Goal: Find specific page/section: Find specific page/section

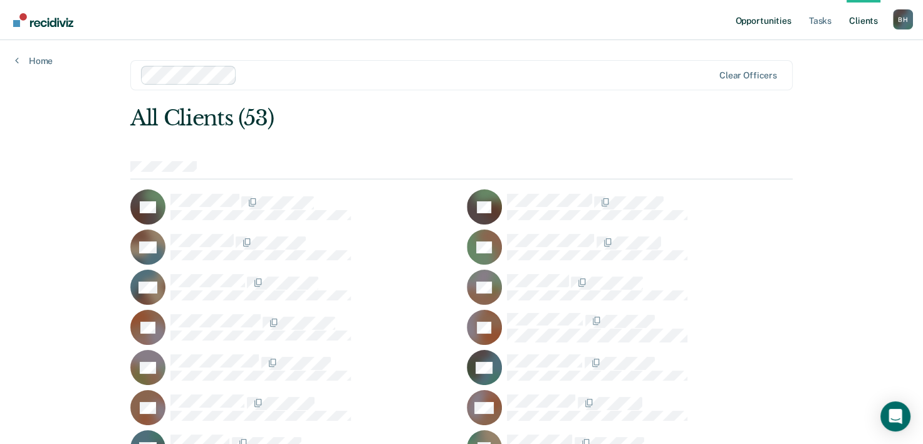
click at [780, 24] on link "Opportunities" at bounding box center [762, 20] width 61 height 40
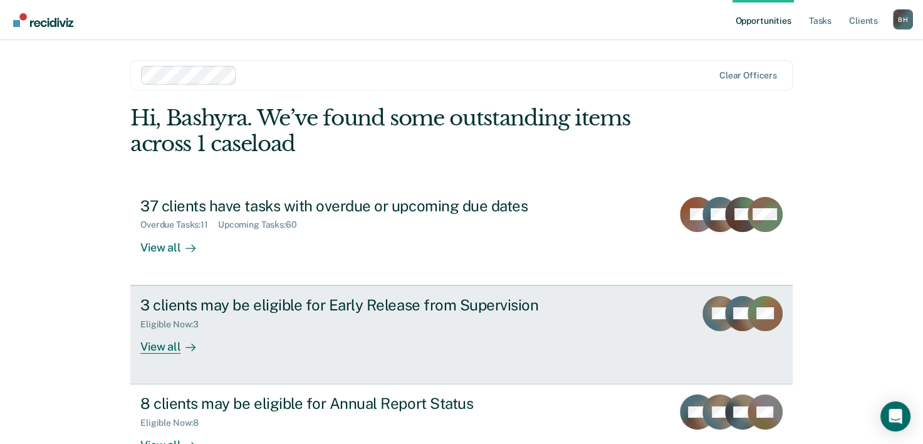
click at [163, 345] on div "View all" at bounding box center [175, 341] width 70 height 24
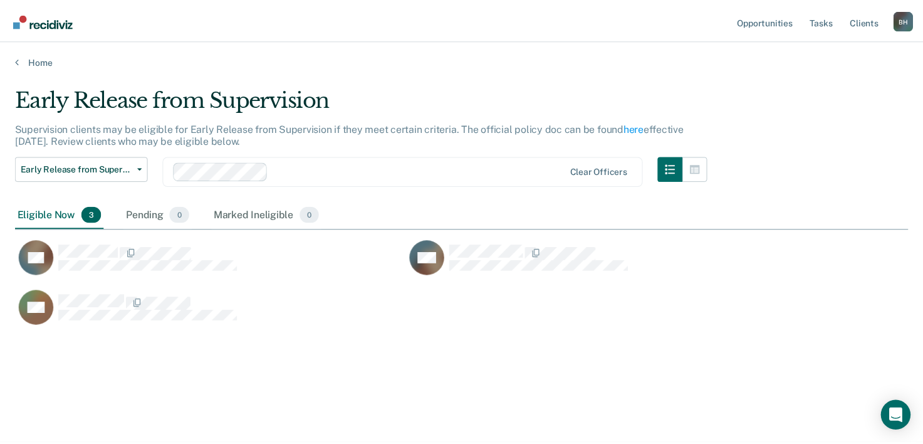
scroll to position [253, 892]
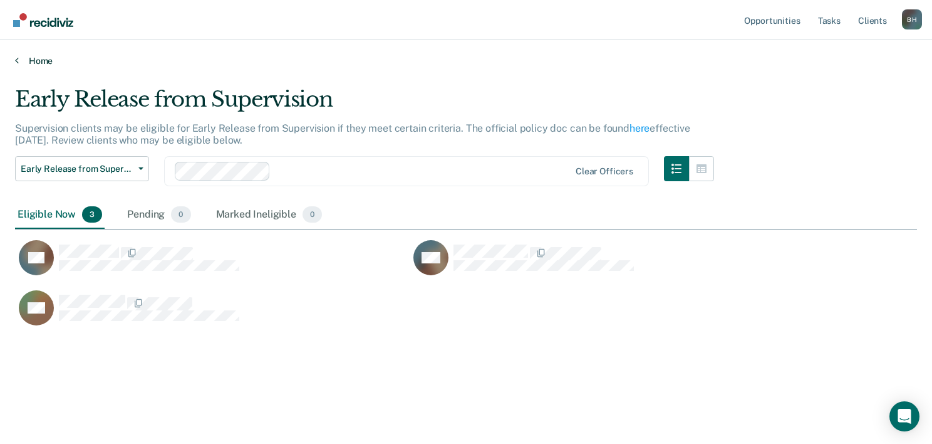
click at [28, 66] on main "Early Release from Supervision Supervision clients may be eligible for Early Re…" at bounding box center [466, 252] width 932 height 373
click at [27, 58] on link "Home" at bounding box center [466, 60] width 902 height 11
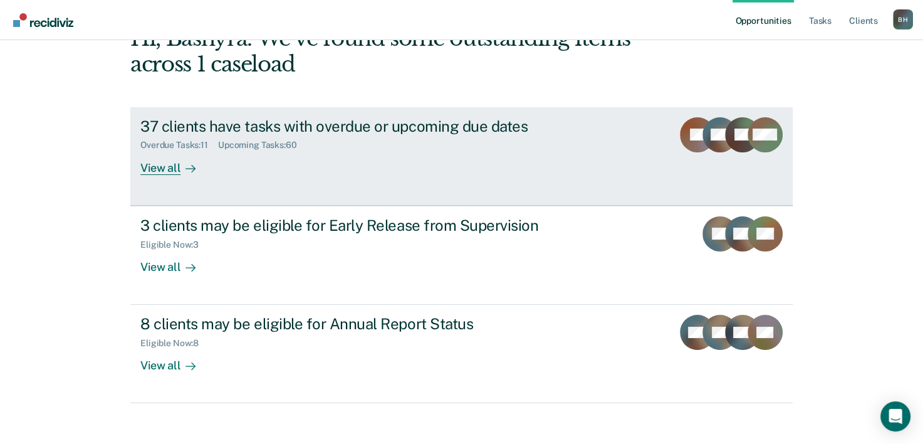
scroll to position [88, 0]
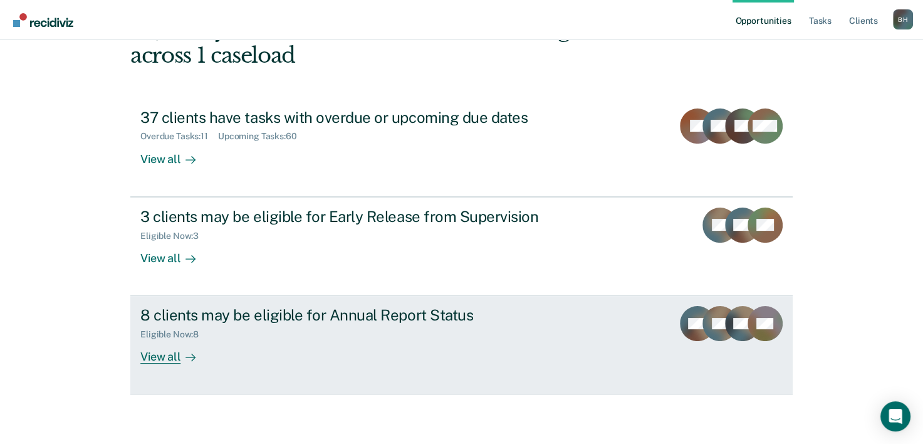
click at [180, 363] on link "8 clients may be eligible for Annual Report Status Eligible Now : 8 View all WB…" at bounding box center [461, 345] width 662 height 98
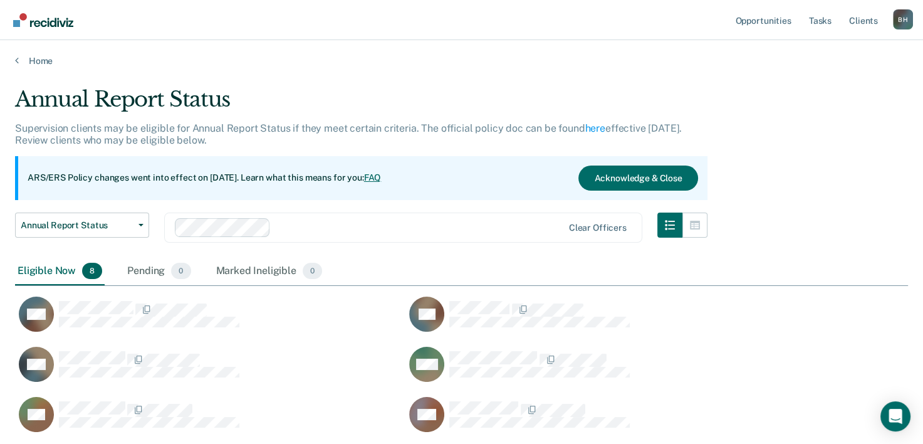
click at [21, 55] on div "Home" at bounding box center [461, 53] width 923 height 26
click at [34, 61] on link "Home" at bounding box center [461, 60] width 893 height 11
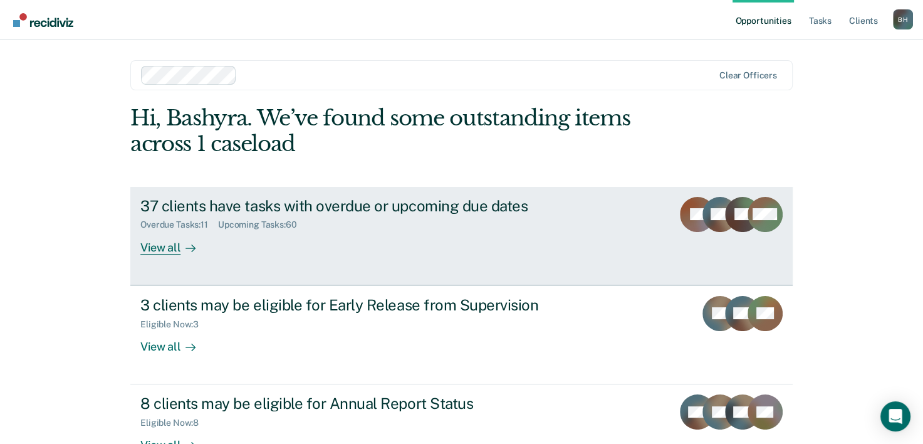
click at [174, 251] on div "View all" at bounding box center [175, 242] width 70 height 24
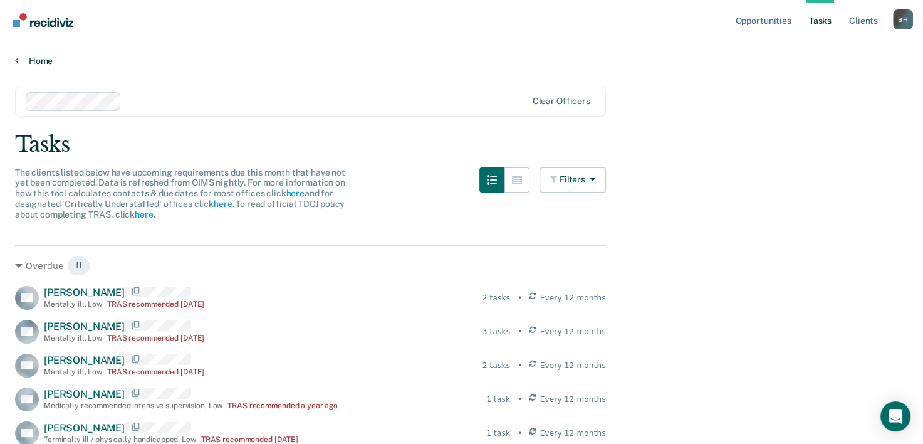
click at [30, 55] on link "Home" at bounding box center [461, 60] width 893 height 11
